Goal: Task Accomplishment & Management: Manage account settings

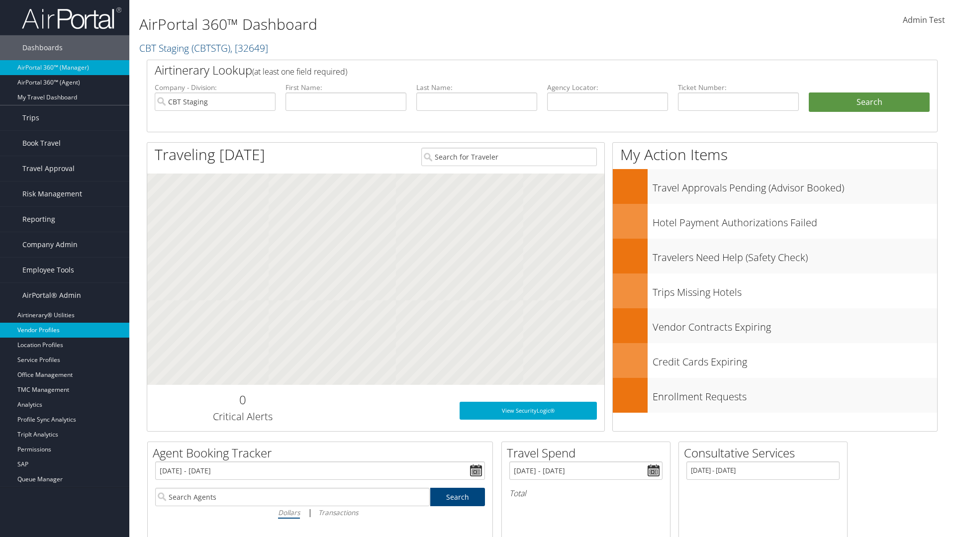
click at [65, 330] on link "Vendor Profiles" at bounding box center [64, 330] width 129 height 15
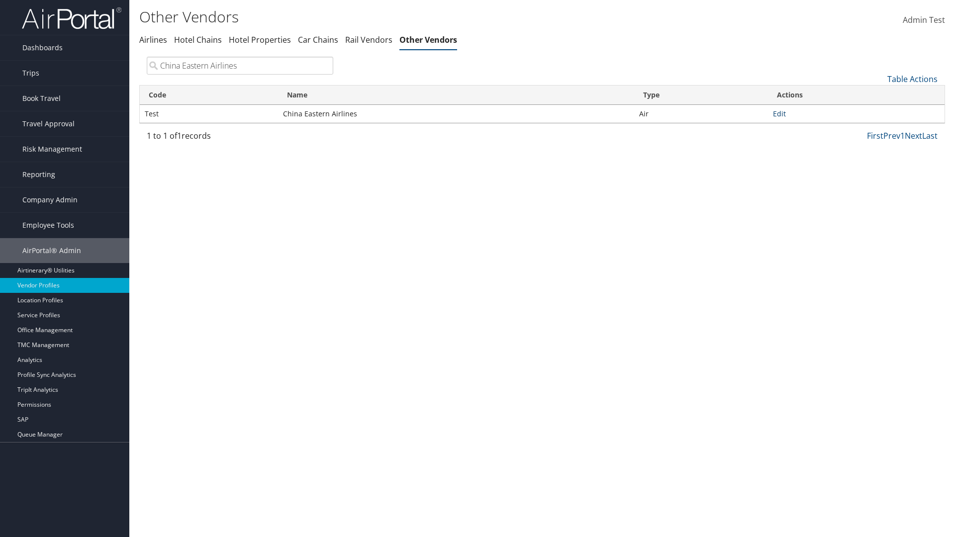
type input "China Eastern Airlines"
click at [779, 113] on link "Edit" at bounding box center [779, 113] width 13 height 9
select select "1"
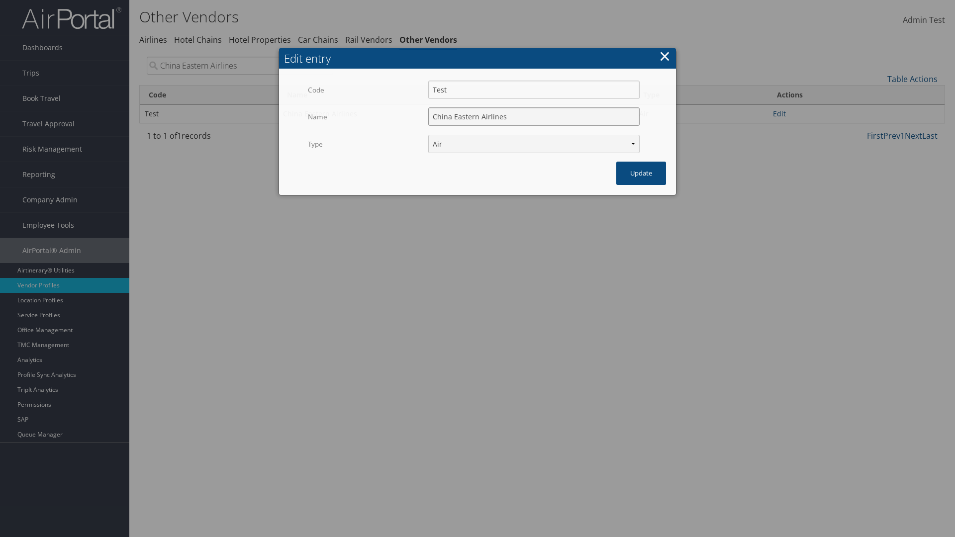
click at [534, 107] on input "China Eastern Airlines" at bounding box center [533, 116] width 211 height 18
type input "China Eastern Airlines"
click at [534, 81] on input "Test" at bounding box center [533, 90] width 211 height 18
type input "Test"
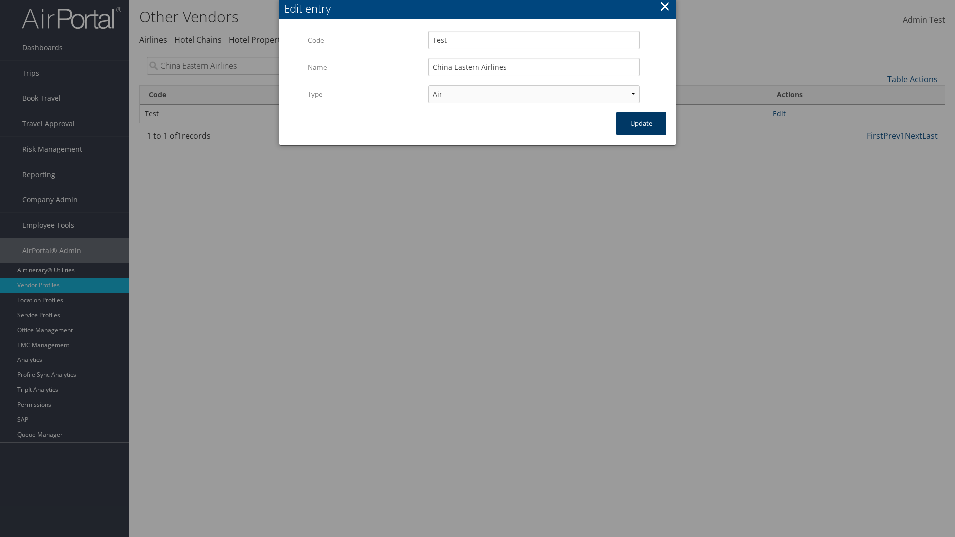
click at [641, 123] on button "Update" at bounding box center [641, 123] width 50 height 23
